Goal: Check status: Check status

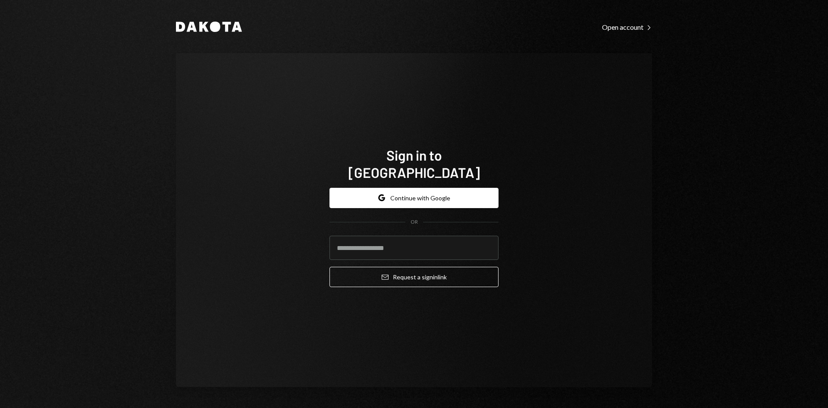
type input "**********"
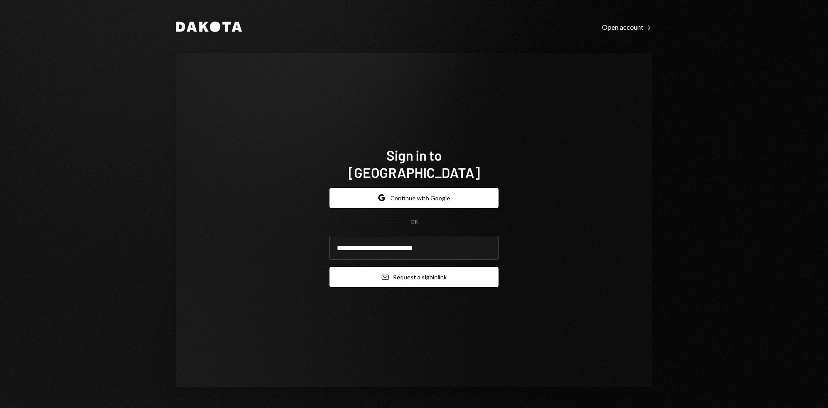
click at [379, 267] on button "Email Request a sign in link" at bounding box center [413, 277] width 169 height 20
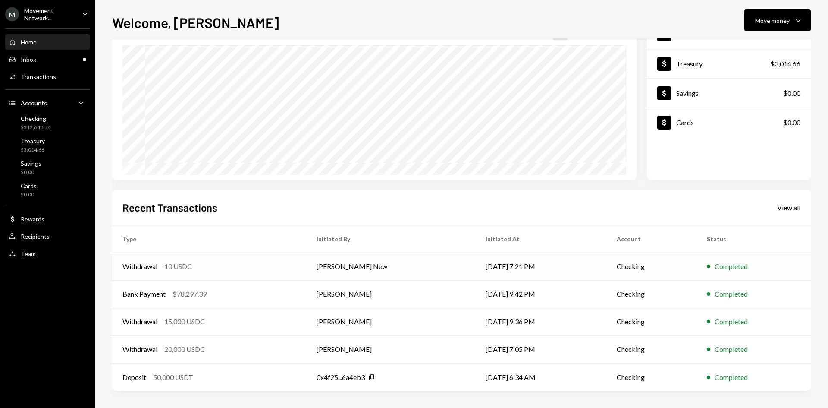
scroll to position [71, 0]
click at [42, 82] on div "Activities Transactions" at bounding box center [48, 76] width 78 height 15
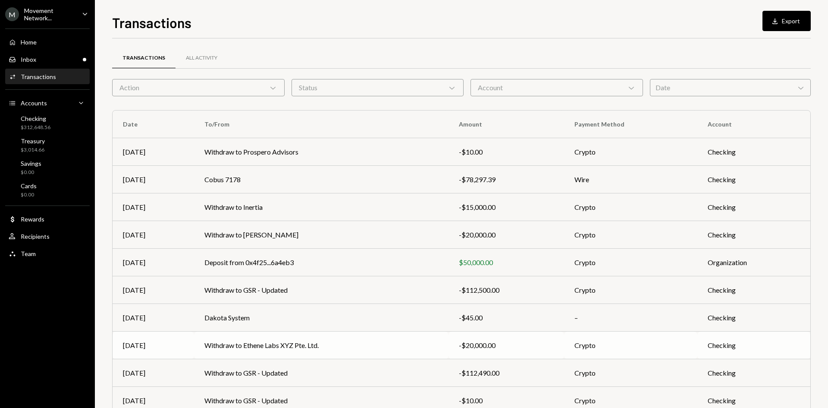
click at [313, 343] on td "Withdraw to Ethene Labs XYZ Pte. Ltd." at bounding box center [321, 345] width 254 height 28
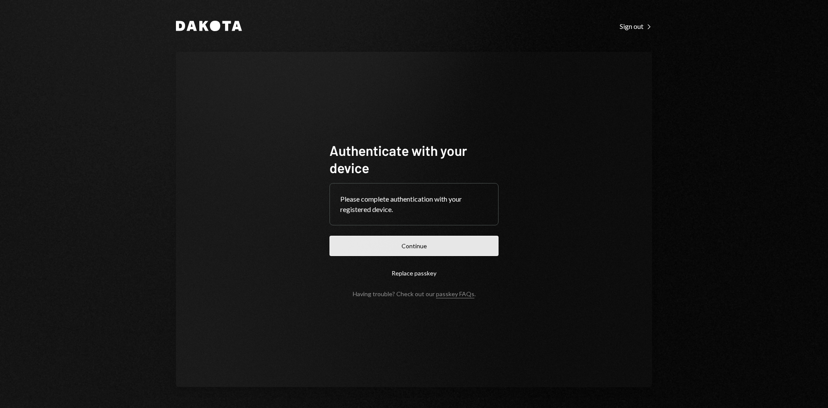
click at [383, 239] on button "Continue" at bounding box center [413, 245] width 169 height 20
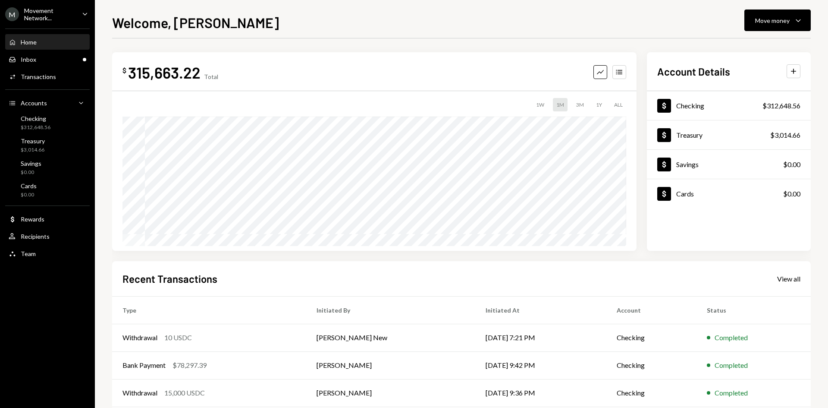
click at [52, 9] on div "Movement Network..." at bounding box center [49, 14] width 51 height 15
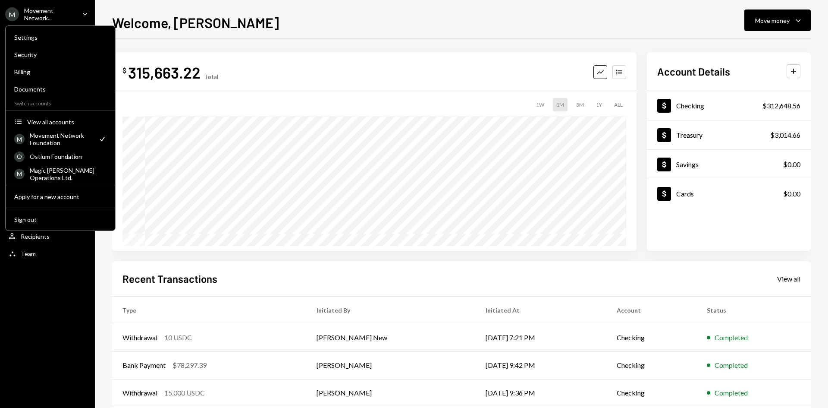
click at [299, 32] on div "Welcome, Richard Move money Caret Down $ 315,663.22 Total Graph Accounts 1W 1M …" at bounding box center [461, 209] width 699 height 395
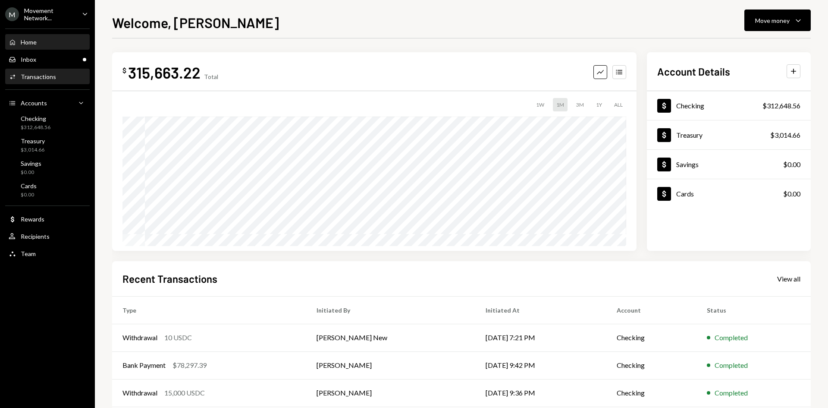
click at [47, 83] on div "Activities Transactions" at bounding box center [48, 76] width 78 height 15
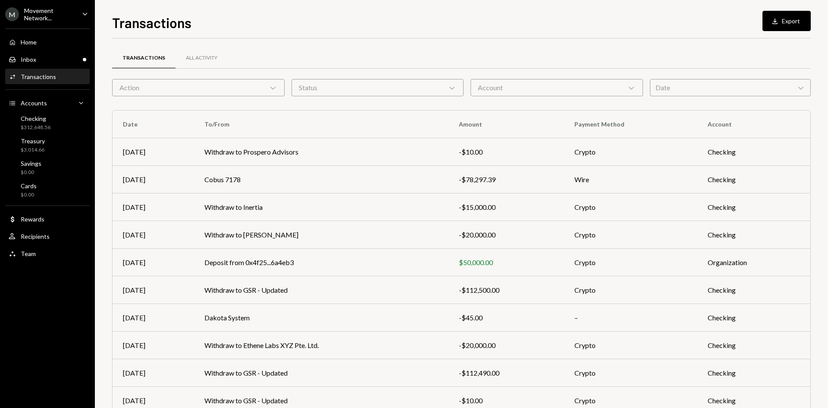
click at [250, 85] on div "Action Chevron Down" at bounding box center [198, 87] width 173 height 17
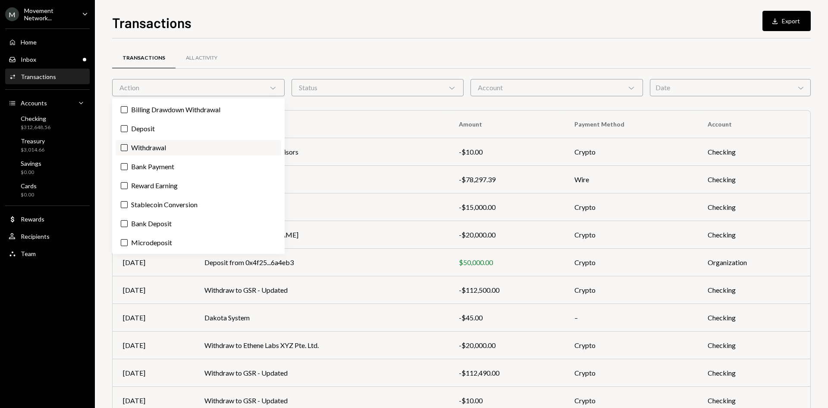
click at [184, 150] on label "Withdrawal" at bounding box center [199, 148] width 166 height 16
click at [128, 150] on button "Withdrawal" at bounding box center [124, 147] width 7 height 7
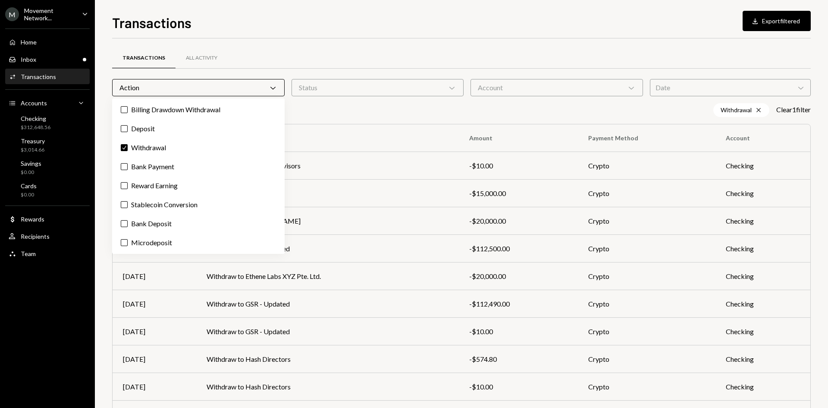
click at [493, 41] on div "Transactions All Activity Action Chevron Down Status Chevron Down Account Chevr…" at bounding box center [461, 251] width 699 height 426
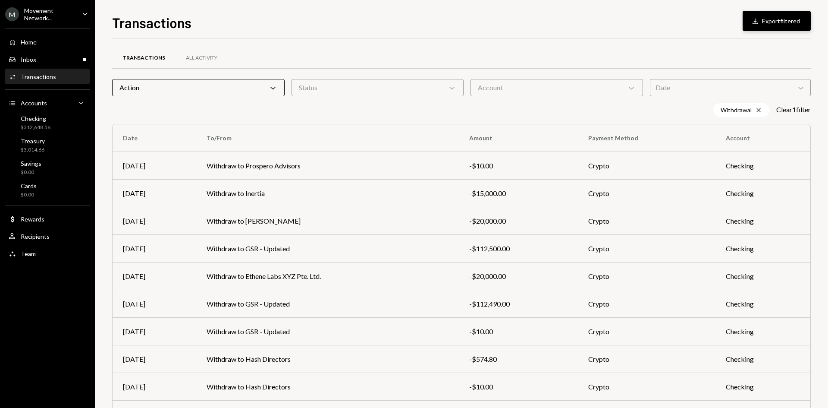
click at [770, 24] on button "Download Export filtered" at bounding box center [777, 21] width 68 height 20
click at [266, 279] on td "Withdraw to Ethene Labs XYZ Pte. Ltd." at bounding box center [327, 276] width 263 height 28
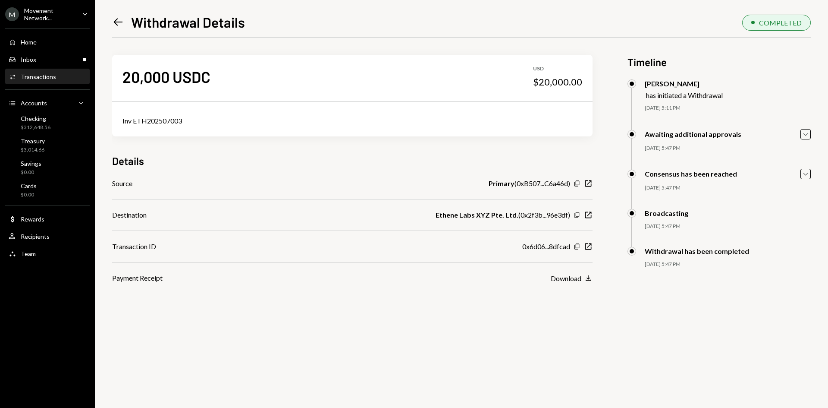
click at [578, 215] on icon "Copy" at bounding box center [577, 214] width 7 height 7
